Goal: Navigation & Orientation: Find specific page/section

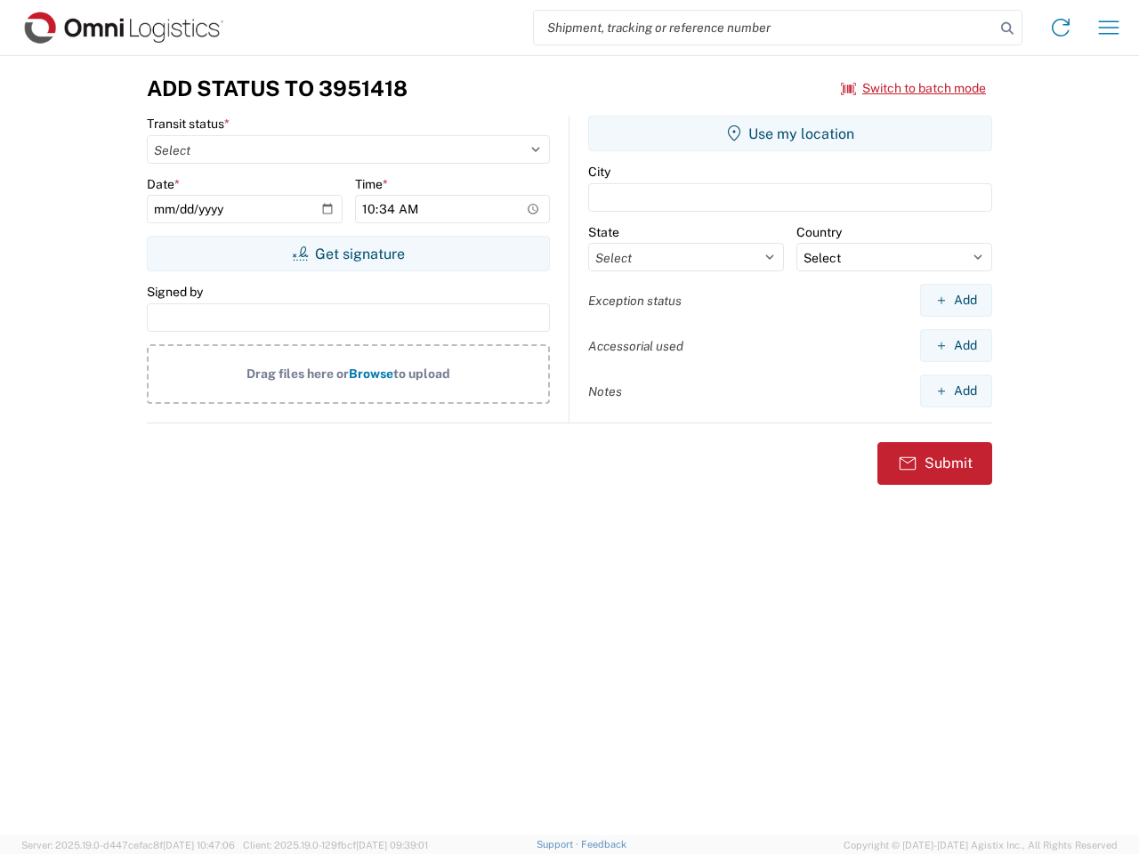
click at [764, 28] on input "search" at bounding box center [764, 28] width 461 height 34
click at [1007, 28] on icon at bounding box center [1007, 28] width 25 height 25
click at [1061, 28] on icon at bounding box center [1060, 27] width 28 height 28
click at [1109, 28] on icon "button" at bounding box center [1109, 26] width 20 height 13
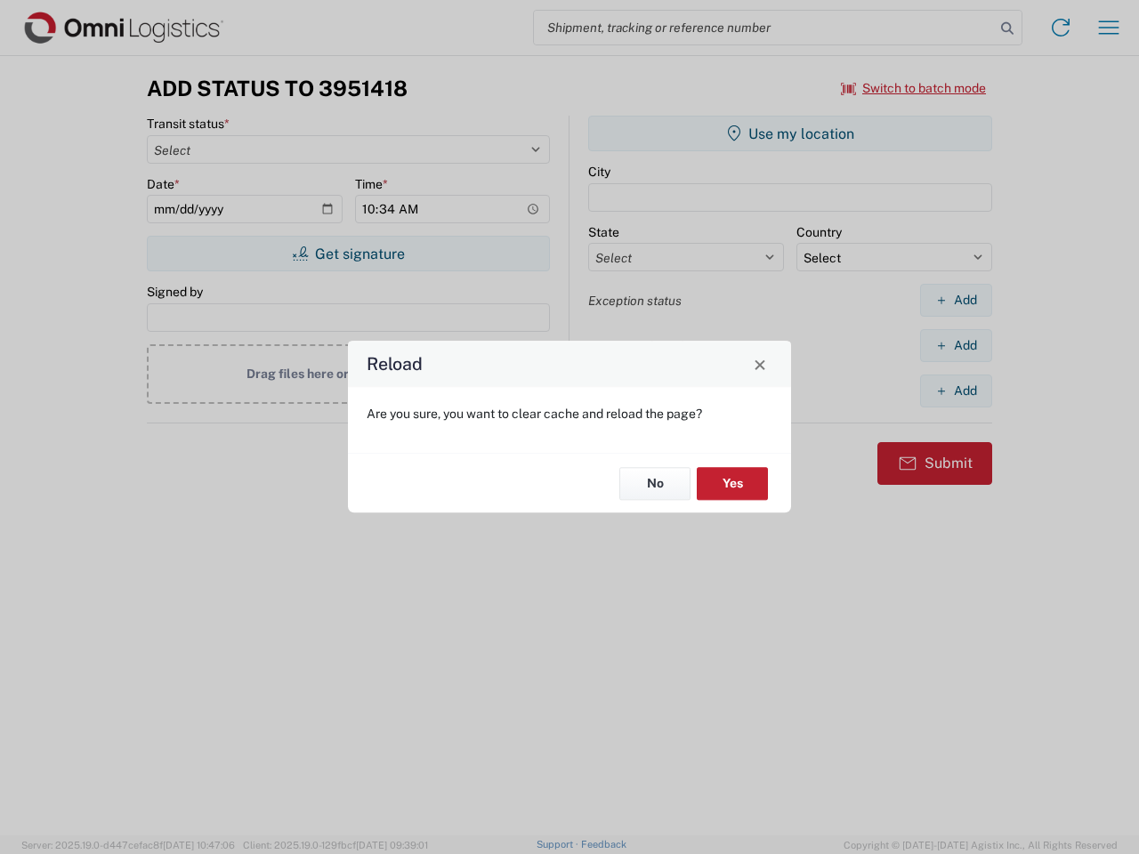
click at [348, 254] on div "Reload Are you sure, you want to clear cache and reload the page? No Yes" at bounding box center [569, 427] width 1139 height 854
click at [790, 133] on div "Reload Are you sure, you want to clear cache and reload the page? No Yes" at bounding box center [569, 427] width 1139 height 854
click at [956, 300] on div "Reload Are you sure, you want to clear cache and reload the page? No Yes" at bounding box center [569, 427] width 1139 height 854
click at [956, 345] on div "Reload Are you sure, you want to clear cache and reload the page? No Yes" at bounding box center [569, 427] width 1139 height 854
click at [956, 391] on div "Reload Are you sure, you want to clear cache and reload the page? No Yes" at bounding box center [569, 427] width 1139 height 854
